Goal: Task Accomplishment & Management: Use online tool/utility

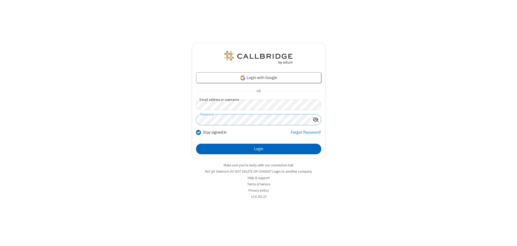
click at [258, 149] on button "Login" at bounding box center [258, 149] width 125 height 11
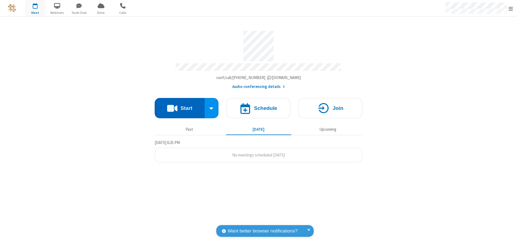
click at [179, 106] on button "Start" at bounding box center [180, 108] width 50 height 20
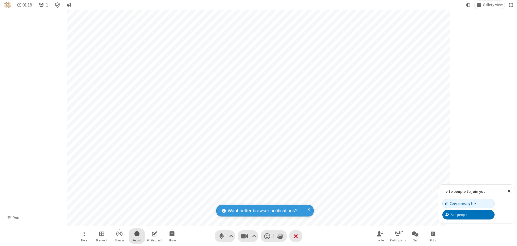
click at [137, 236] on span "Start recording" at bounding box center [136, 233] width 5 height 7
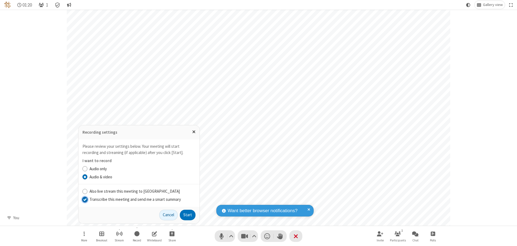
click at [85, 199] on input "Transcribe this meeting and send me a smart summary" at bounding box center [84, 199] width 5 height 6
click at [188, 215] on button "Start" at bounding box center [188, 214] width 16 height 11
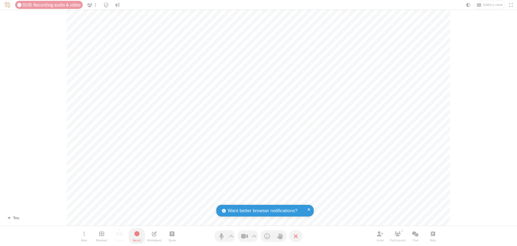
click at [137, 236] on span "Stop recording" at bounding box center [137, 233] width 6 height 7
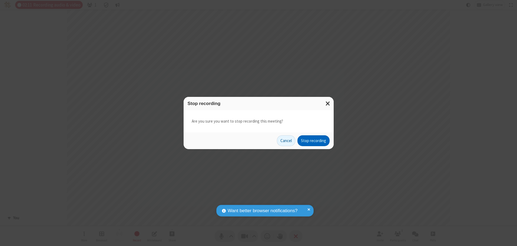
click at [313, 141] on button "Stop recording" at bounding box center [313, 140] width 32 height 11
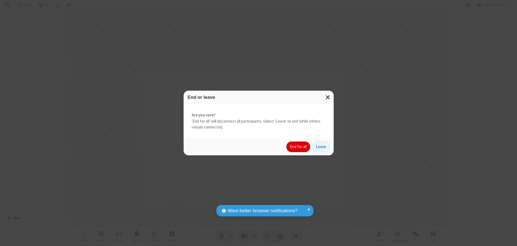
click at [298, 147] on button "End for all" at bounding box center [298, 146] width 24 height 11
